Goal: Complete application form

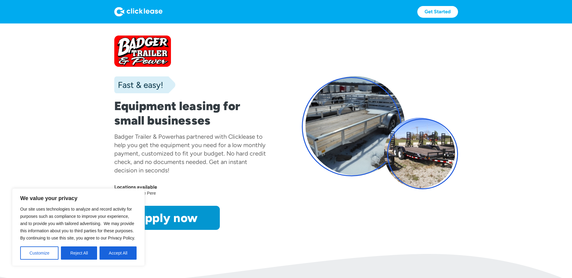
click at [77, 153] on section "Fast & easy! Equipment leasing for small businesses Badger Trailer & Power has …" at bounding box center [286, 139] width 572 height 231
click at [120, 256] on button "Accept All" at bounding box center [117, 253] width 37 height 13
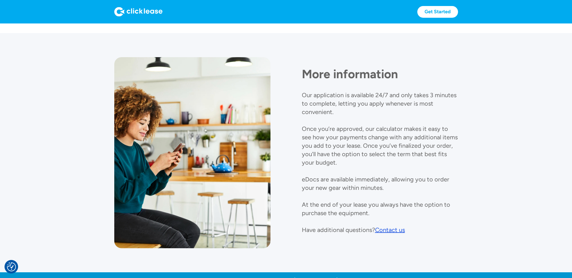
scroll to position [661, 0]
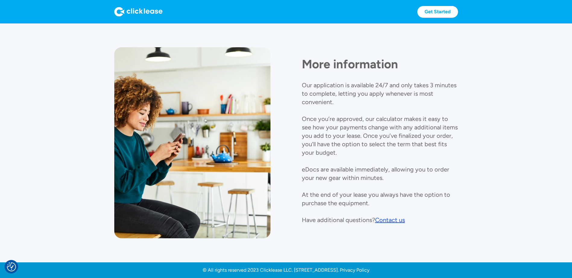
click at [390, 220] on div "Contact us" at bounding box center [390, 220] width 30 height 7
click at [104, 142] on section "More information Our application is available 24/7 and only takes 3 minutes to …" at bounding box center [286, 143] width 572 height 240
click at [392, 224] on link "Contact us" at bounding box center [390, 220] width 30 height 8
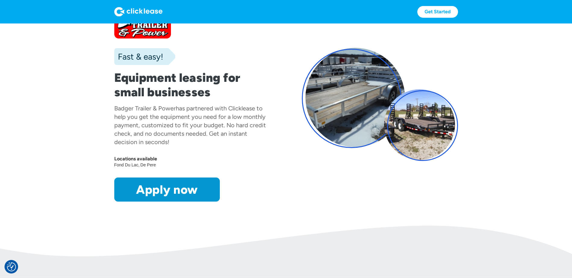
scroll to position [0, 0]
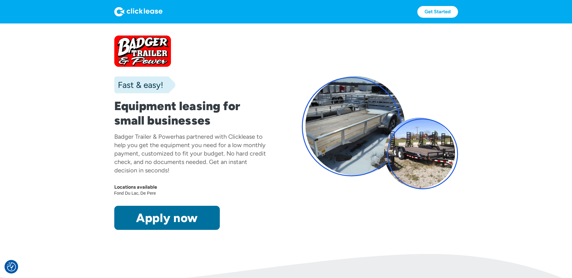
click at [164, 218] on link "Apply now" at bounding box center [166, 218] width 105 height 24
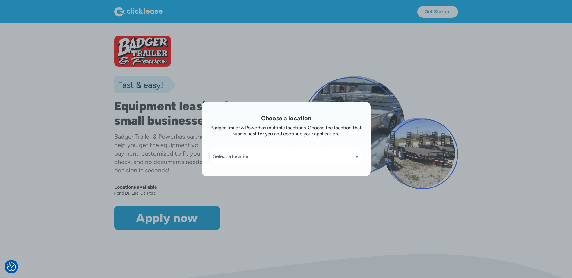
click at [293, 159] on div "Select a location" at bounding box center [286, 157] width 146 height 6
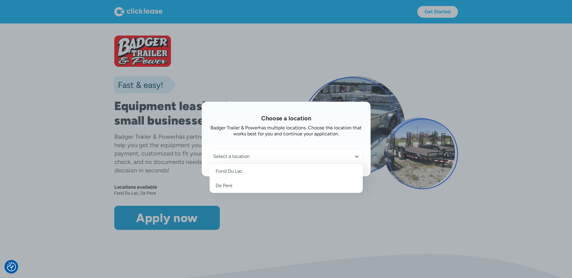
click at [293, 159] on div "Select a location" at bounding box center [286, 157] width 146 height 6
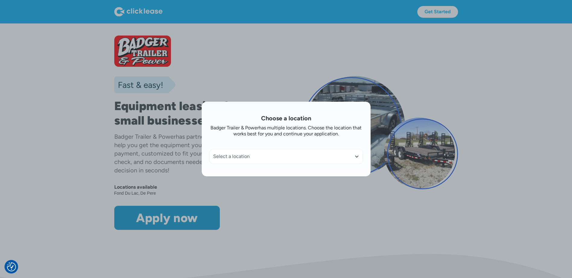
click at [97, 186] on div at bounding box center [286, 139] width 572 height 278
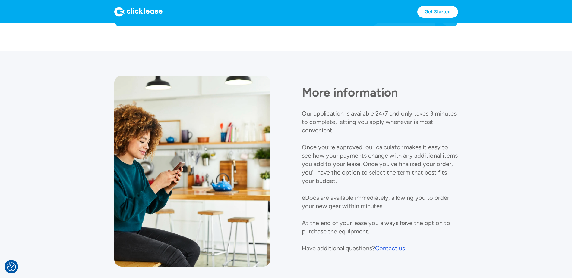
scroll to position [661, 0]
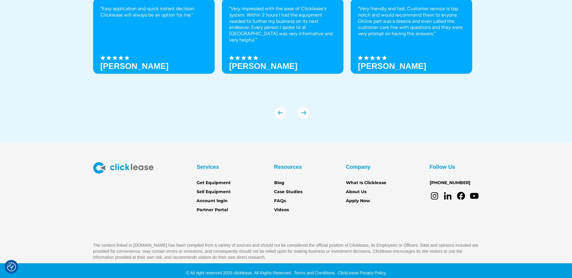
scroll to position [2122, 0]
